Goal: Transaction & Acquisition: Subscribe to service/newsletter

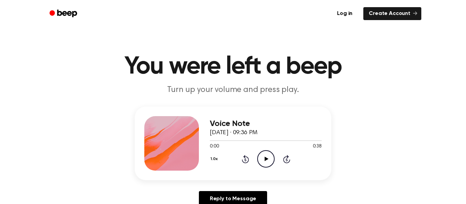
click at [269, 168] on icon "Play Audio" at bounding box center [265, 158] width 17 height 17
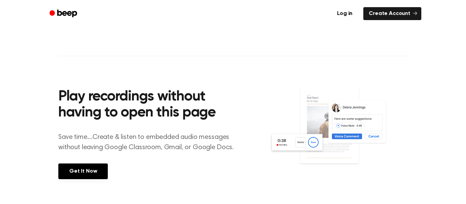
scroll to position [219, 0]
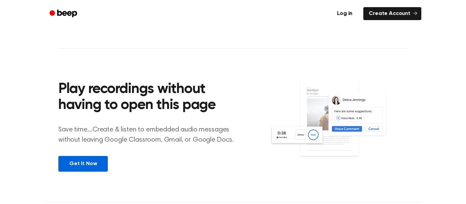
click at [100, 171] on link "Get It Now" at bounding box center [82, 164] width 49 height 16
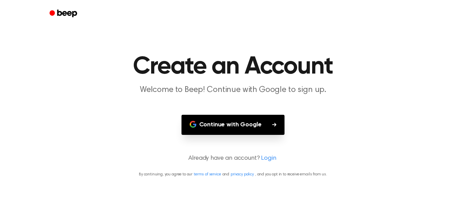
click at [273, 127] on button "Continue with Google" at bounding box center [233, 125] width 103 height 20
click at [256, 126] on button "Continue with Google" at bounding box center [233, 125] width 103 height 20
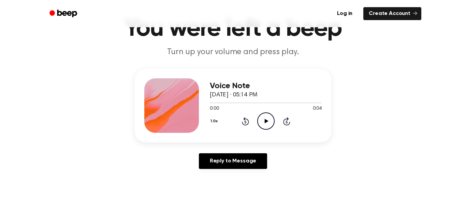
scroll to position [37, 0]
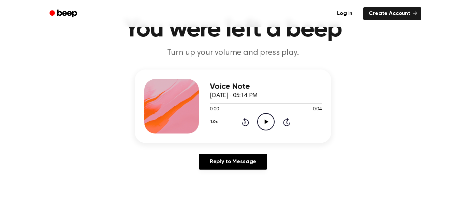
click at [264, 127] on icon "Play Audio" at bounding box center [265, 121] width 17 height 17
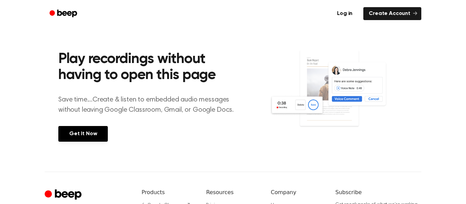
scroll to position [249, 0]
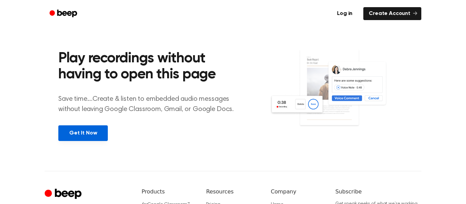
click at [86, 139] on link "Get It Now" at bounding box center [82, 134] width 49 height 16
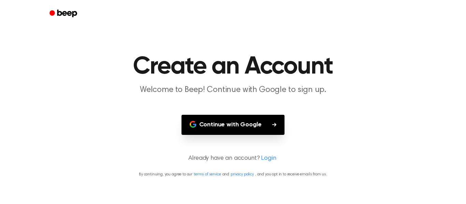
click at [246, 130] on button "Continue with Google" at bounding box center [233, 125] width 103 height 20
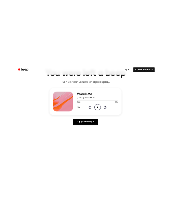
scroll to position [44, 0]
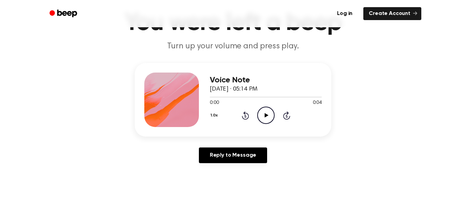
click at [267, 119] on icon "Play Audio" at bounding box center [265, 115] width 17 height 17
